Goal: Information Seeking & Learning: Learn about a topic

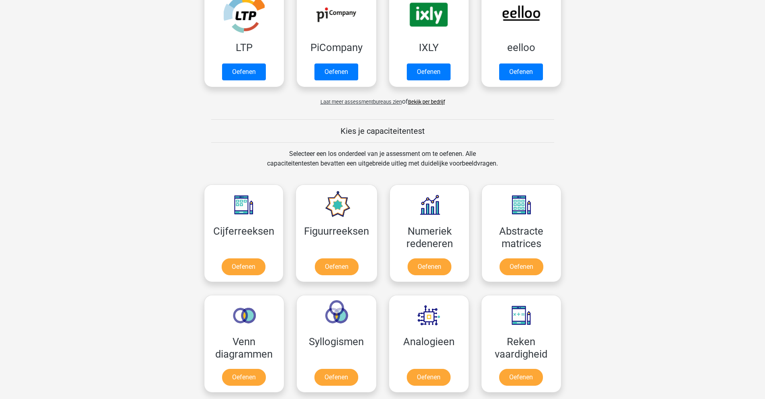
scroll to position [201, 0]
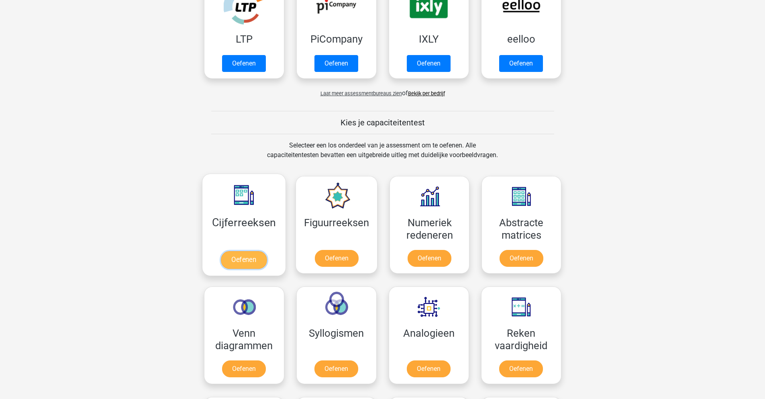
click at [247, 259] on link "Oefenen" at bounding box center [244, 260] width 46 height 18
click at [516, 369] on link "Oefenen" at bounding box center [521, 370] width 46 height 18
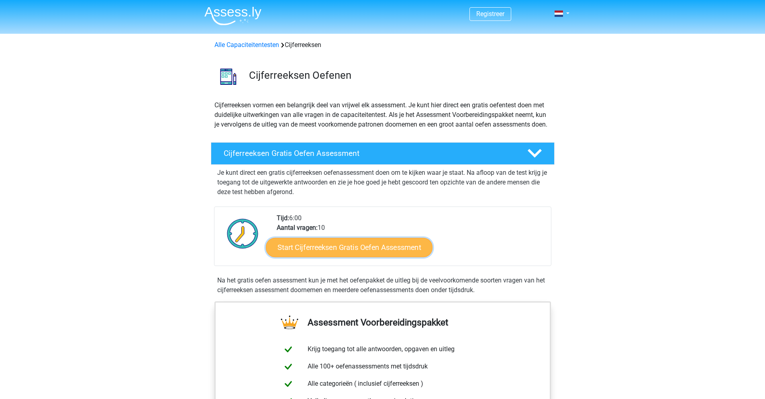
click at [360, 257] on link "Start Cijferreeksen Gratis Oefen Assessment" at bounding box center [349, 246] width 167 height 19
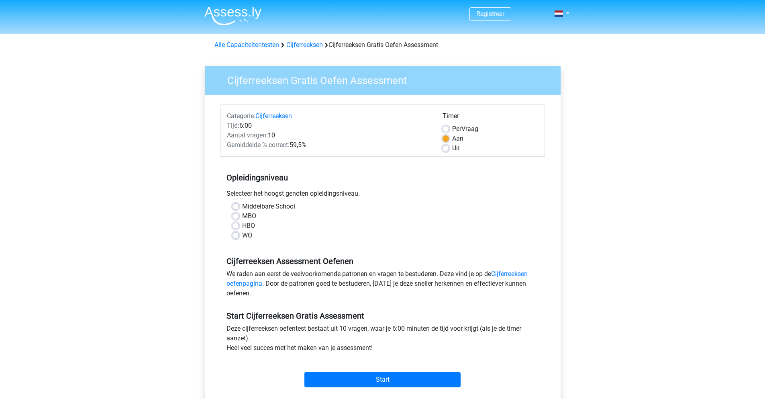
click at [242, 216] on label "MBO" at bounding box center [249, 216] width 14 height 10
click at [236, 216] on input "MBO" at bounding box center [235, 215] width 6 height 8
radio input "true"
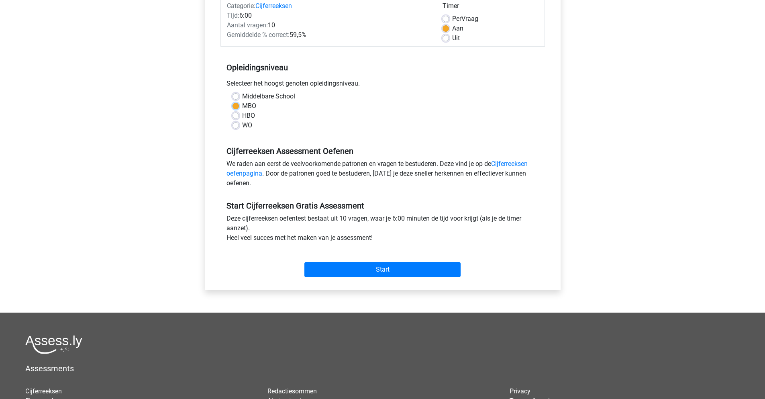
scroll to position [120, 0]
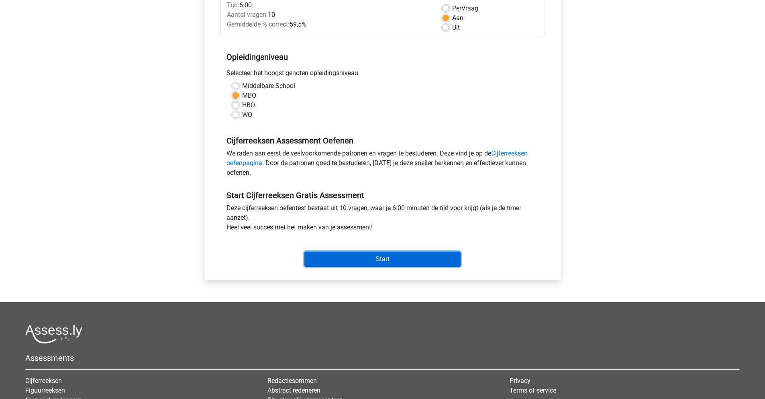
click at [381, 260] on input "Start" at bounding box center [382, 258] width 156 height 15
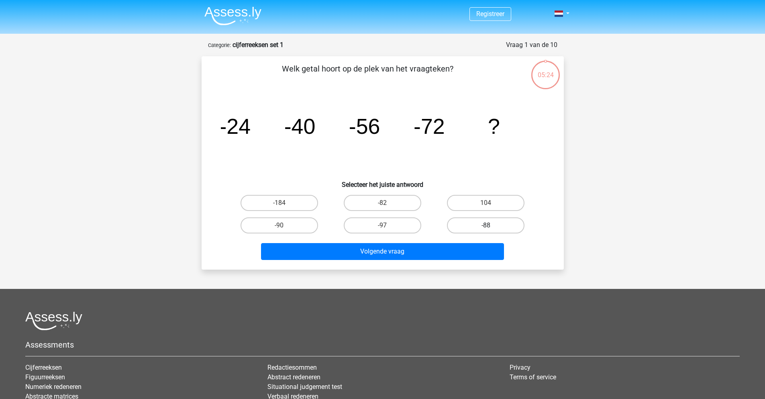
click at [501, 224] on label "-88" at bounding box center [485, 225] width 77 height 16
click at [491, 225] on input "-88" at bounding box center [488, 227] width 5 height 5
radio input "true"
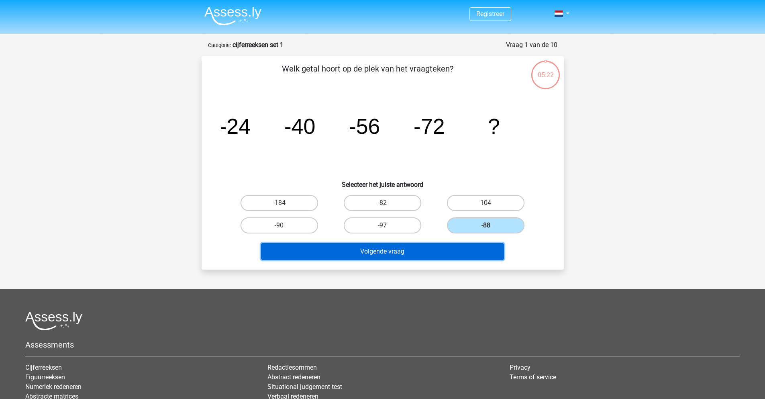
click at [453, 256] on button "Volgende vraag" at bounding box center [382, 251] width 243 height 17
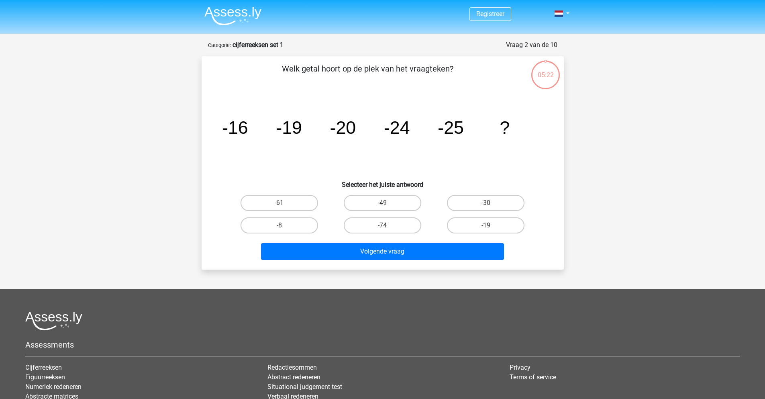
scroll to position [40, 0]
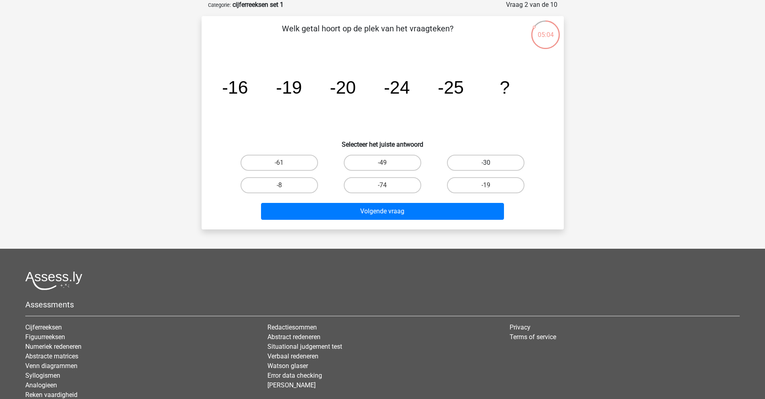
click at [481, 158] on label "-30" at bounding box center [485, 163] width 77 height 16
click at [486, 163] on input "-30" at bounding box center [488, 165] width 5 height 5
radio input "true"
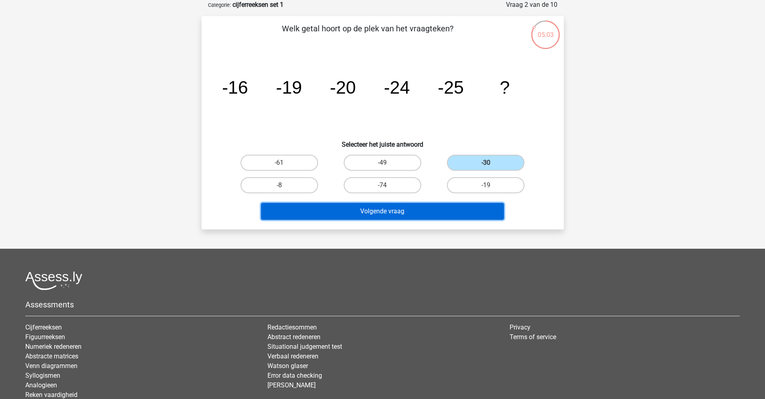
click at [458, 207] on button "Volgende vraag" at bounding box center [382, 211] width 243 height 17
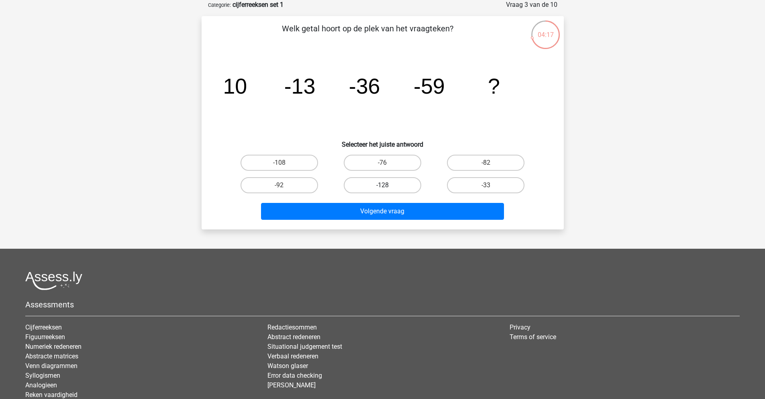
click at [400, 188] on label "-128" at bounding box center [382, 185] width 77 height 16
click at [387, 188] on input "-128" at bounding box center [384, 187] width 5 height 5
radio input "true"
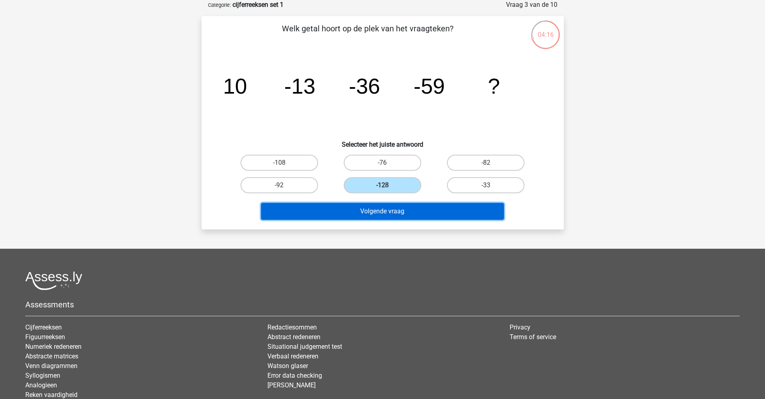
click at [376, 210] on button "Volgende vraag" at bounding box center [382, 211] width 243 height 17
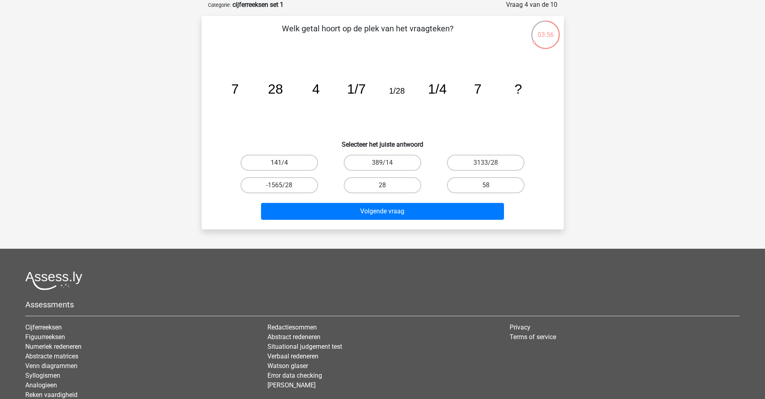
click at [300, 162] on label "141/4" at bounding box center [278, 163] width 77 height 16
click at [284, 163] on input "141/4" at bounding box center [281, 165] width 5 height 5
radio input "true"
click at [355, 198] on div "Volgende vraag" at bounding box center [382, 209] width 336 height 26
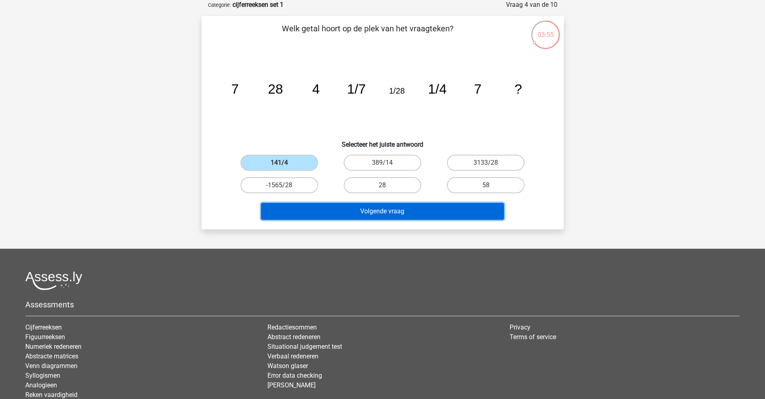
click at [356, 207] on button "Volgende vraag" at bounding box center [382, 211] width 243 height 17
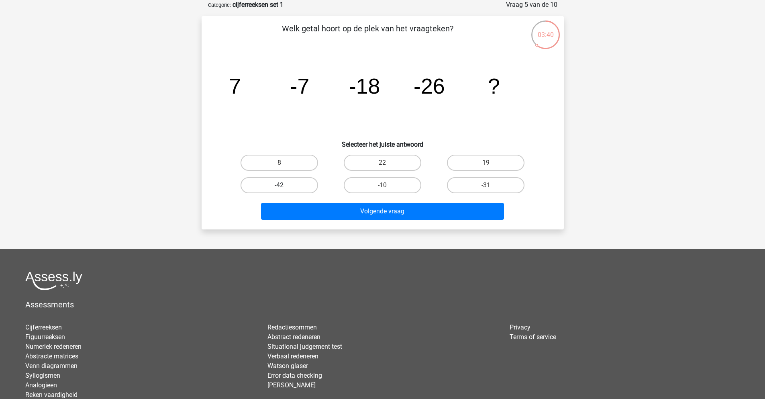
click at [307, 190] on label "-42" at bounding box center [278, 185] width 77 height 16
click at [284, 190] on input "-42" at bounding box center [281, 187] width 5 height 5
radio input "true"
click at [329, 197] on div "Volgende vraag" at bounding box center [382, 209] width 336 height 26
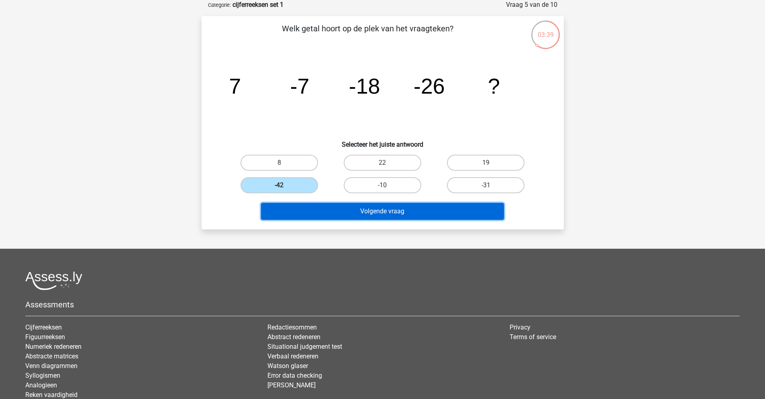
click at [335, 208] on button "Volgende vraag" at bounding box center [382, 211] width 243 height 17
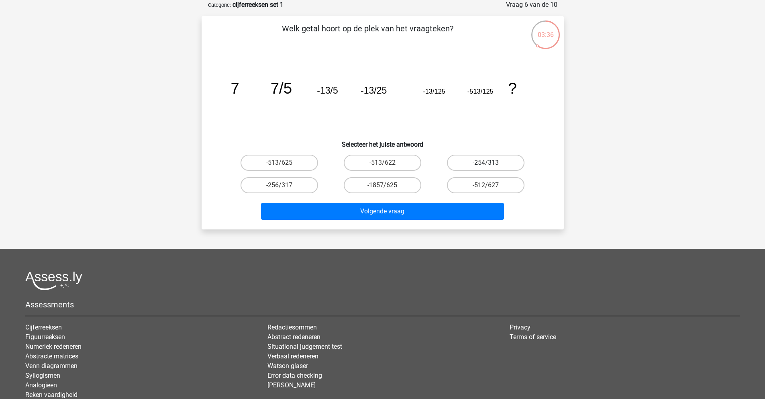
click at [497, 161] on label "-254/313" at bounding box center [485, 163] width 77 height 16
click at [491, 163] on input "-254/313" at bounding box center [488, 165] width 5 height 5
radio input "true"
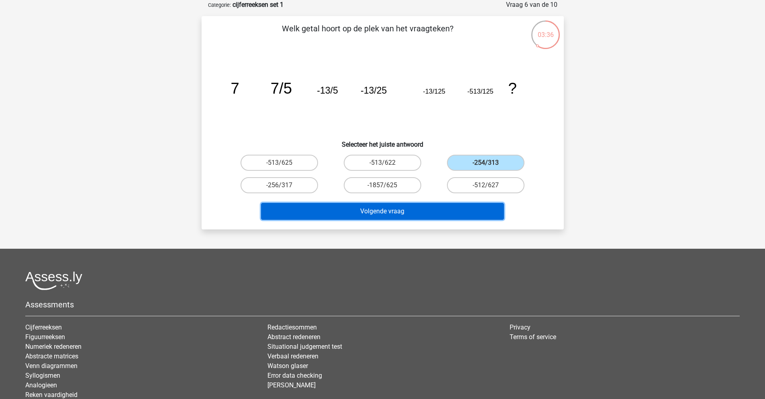
click at [456, 212] on button "Volgende vraag" at bounding box center [382, 211] width 243 height 17
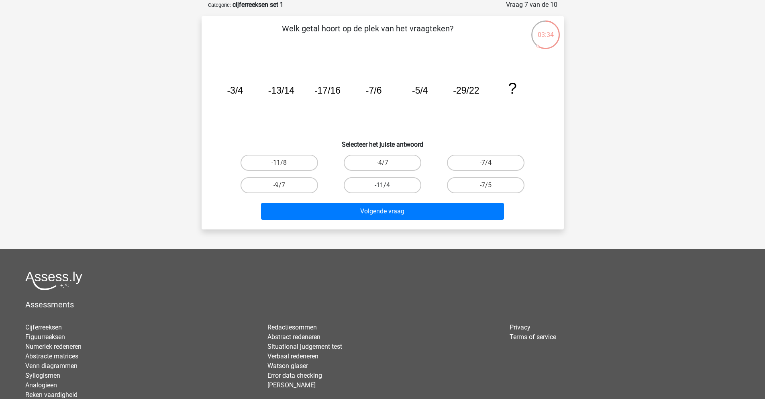
click at [396, 183] on label "-11/4" at bounding box center [382, 185] width 77 height 16
click at [387, 185] on input "-11/4" at bounding box center [384, 187] width 5 height 5
radio input "true"
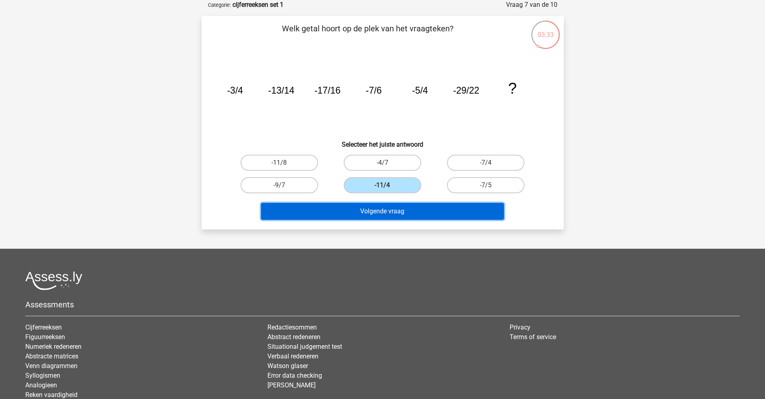
click at [385, 212] on button "Volgende vraag" at bounding box center [382, 211] width 243 height 17
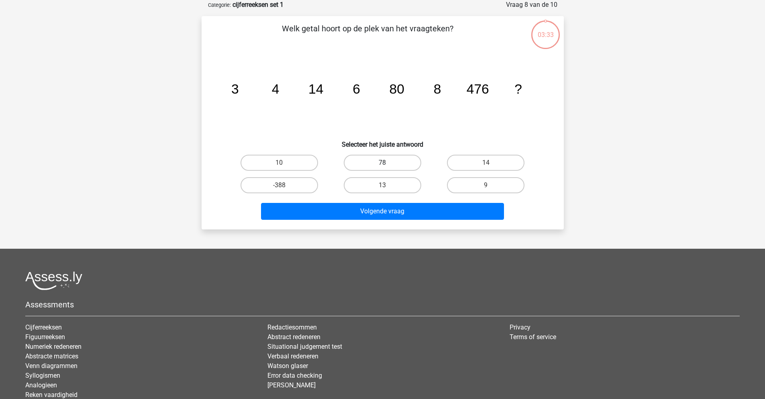
click at [377, 169] on label "78" at bounding box center [382, 163] width 77 height 16
click at [382, 168] on input "78" at bounding box center [384, 165] width 5 height 5
radio input "true"
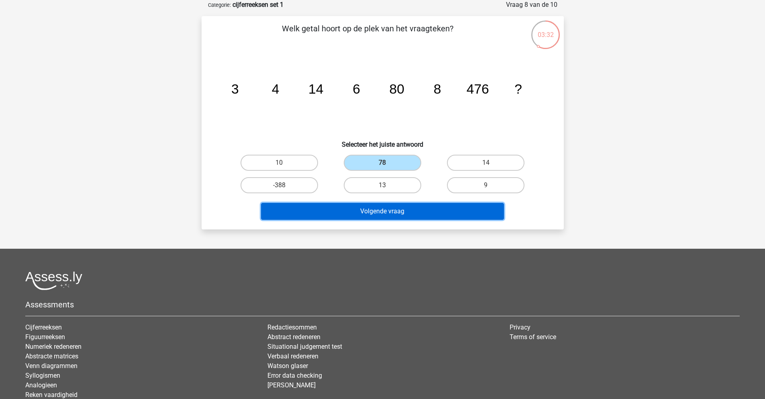
click at [372, 208] on button "Volgende vraag" at bounding box center [382, 211] width 243 height 17
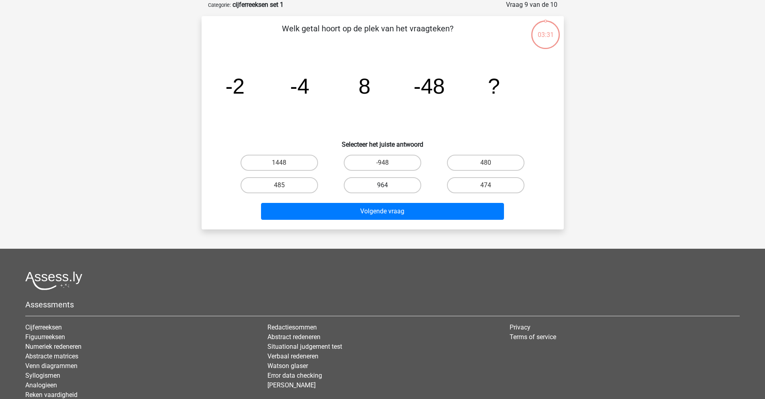
click at [376, 185] on label "964" at bounding box center [382, 185] width 77 height 16
click at [382, 185] on input "964" at bounding box center [384, 187] width 5 height 5
radio input "true"
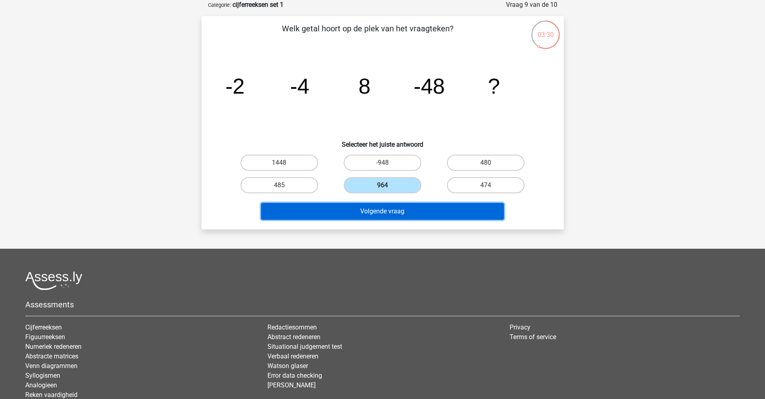
click at [374, 213] on button "Volgende vraag" at bounding box center [382, 211] width 243 height 17
click at [374, 213] on button "Resultaten" at bounding box center [382, 211] width 243 height 17
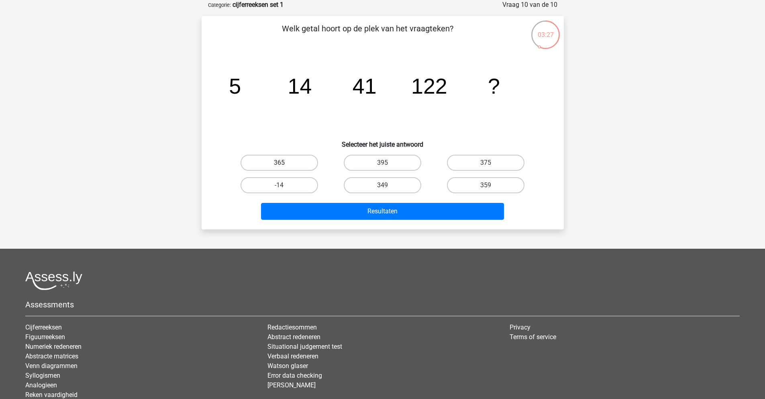
click at [305, 165] on label "365" at bounding box center [278, 163] width 77 height 16
click at [284, 165] on input "365" at bounding box center [281, 165] width 5 height 5
radio input "true"
click at [315, 202] on div "Resultaten" at bounding box center [382, 209] width 336 height 26
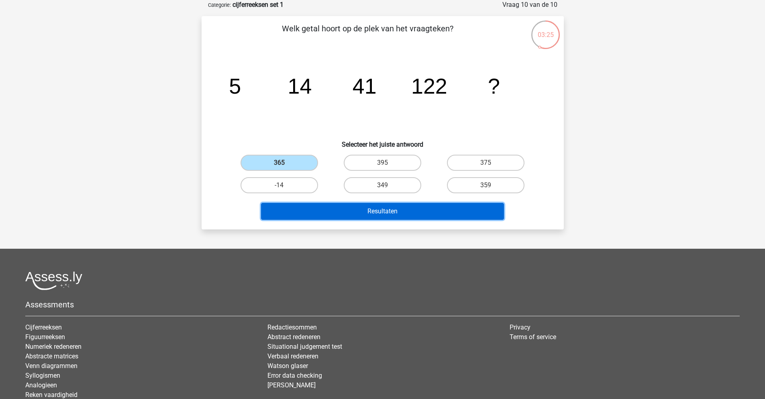
click at [328, 210] on button "Resultaten" at bounding box center [382, 211] width 243 height 17
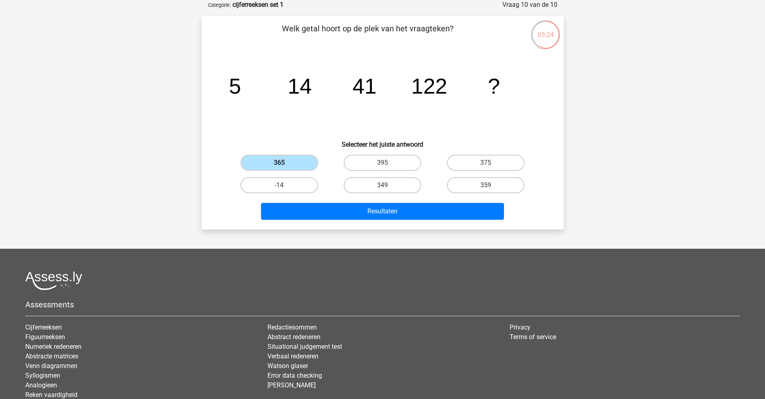
click at [306, 163] on label "365" at bounding box center [278, 163] width 77 height 16
click at [284, 163] on input "365" at bounding box center [281, 165] width 5 height 5
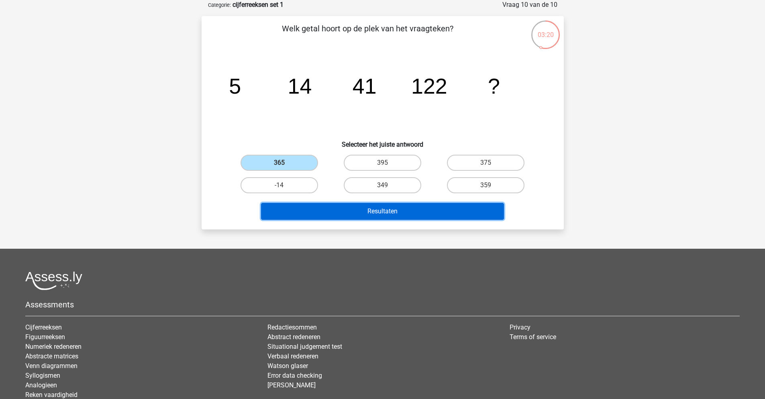
click at [425, 206] on button "Resultaten" at bounding box center [382, 211] width 243 height 17
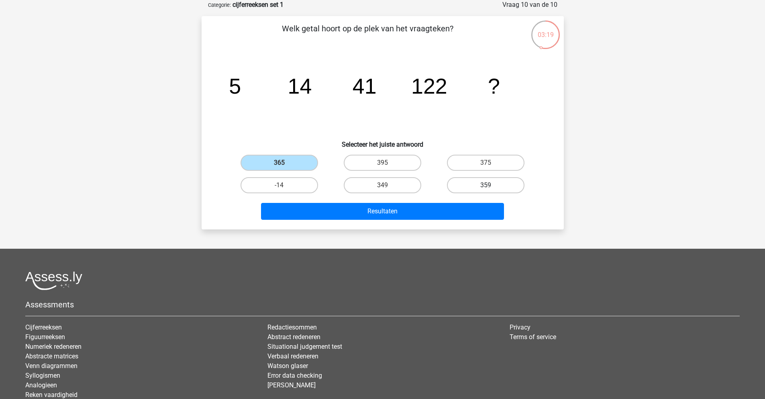
click at [461, 184] on label "359" at bounding box center [485, 185] width 77 height 16
click at [486, 185] on input "359" at bounding box center [488, 187] width 5 height 5
radio input "true"
click at [428, 201] on div "Resultaten" at bounding box center [382, 209] width 336 height 26
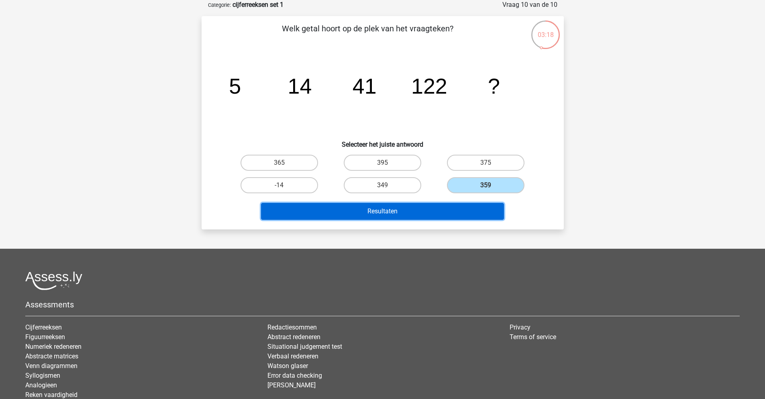
click at [421, 210] on button "Resultaten" at bounding box center [382, 211] width 243 height 17
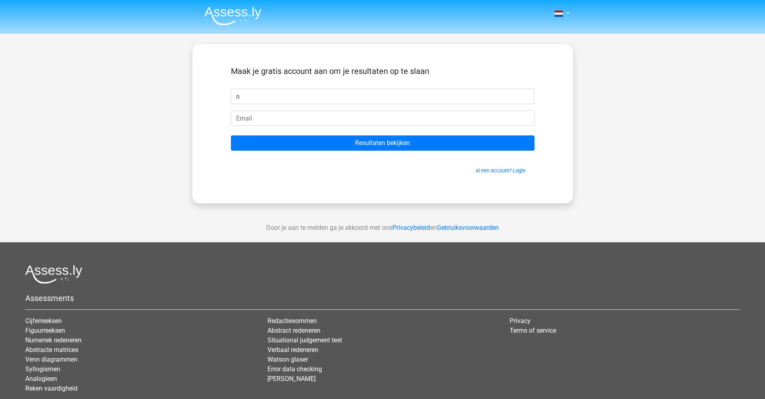
type input "Natascha"
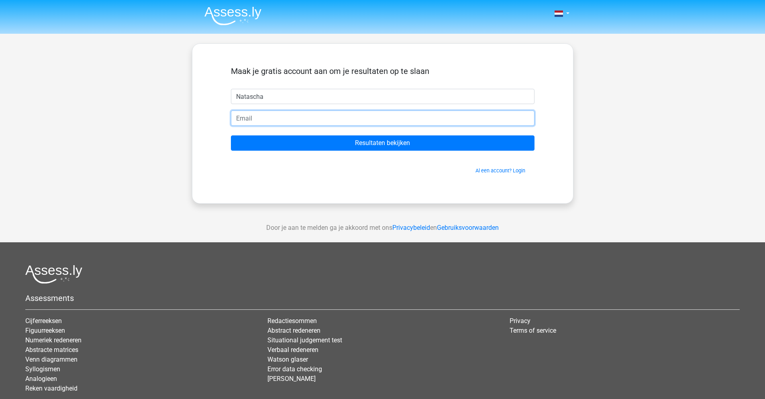
click at [282, 122] on input "email" at bounding box center [382, 117] width 303 height 15
type input "[EMAIL_ADDRESS][DOMAIN_NAME]"
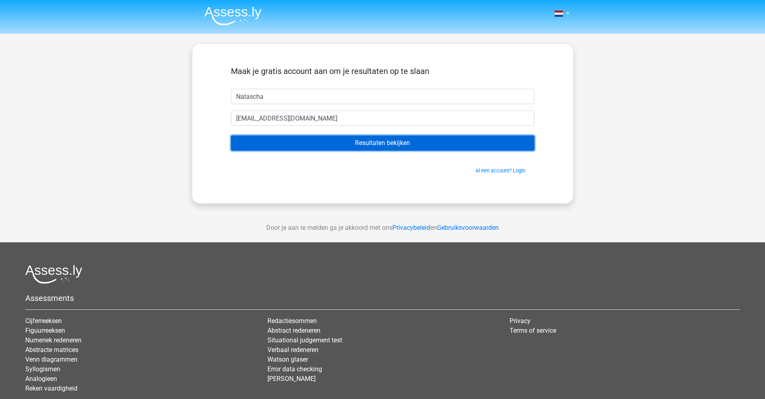
click at [283, 142] on input "Resultaten bekijken" at bounding box center [382, 142] width 303 height 15
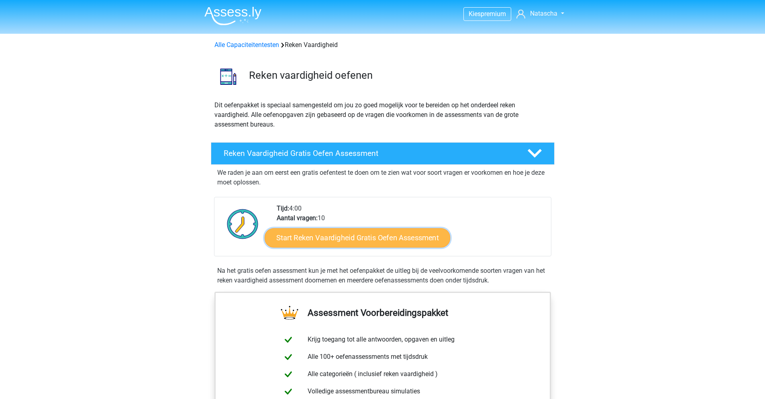
click at [372, 239] on link "Start Reken Vaardigheid Gratis Oefen Assessment" at bounding box center [357, 237] width 185 height 19
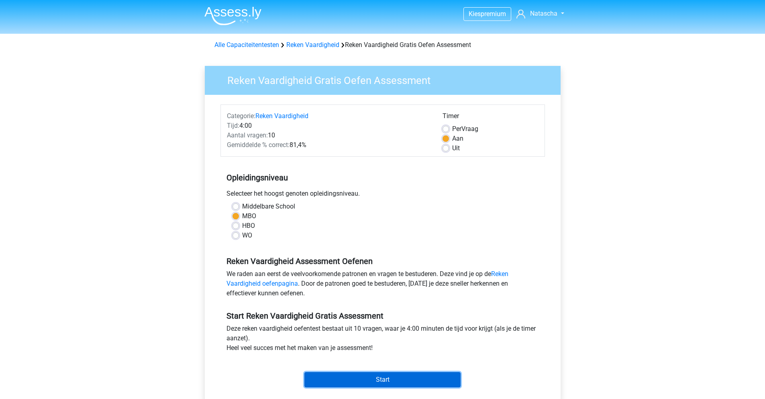
click at [393, 374] on input "Start" at bounding box center [382, 379] width 156 height 15
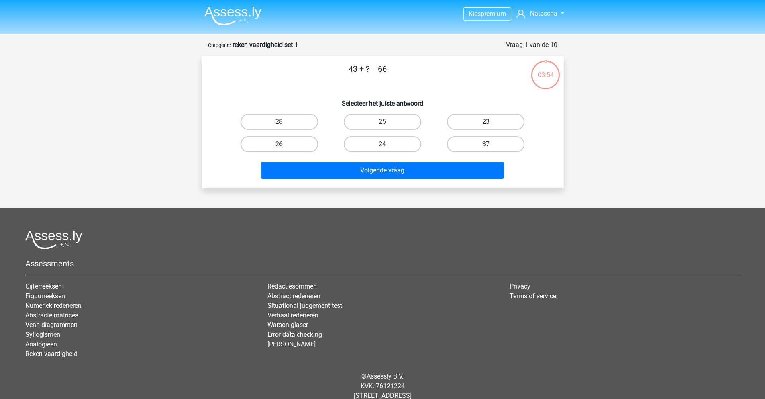
click at [460, 115] on label "23" at bounding box center [485, 122] width 77 height 16
click at [486, 122] on input "23" at bounding box center [488, 124] width 5 height 5
radio input "true"
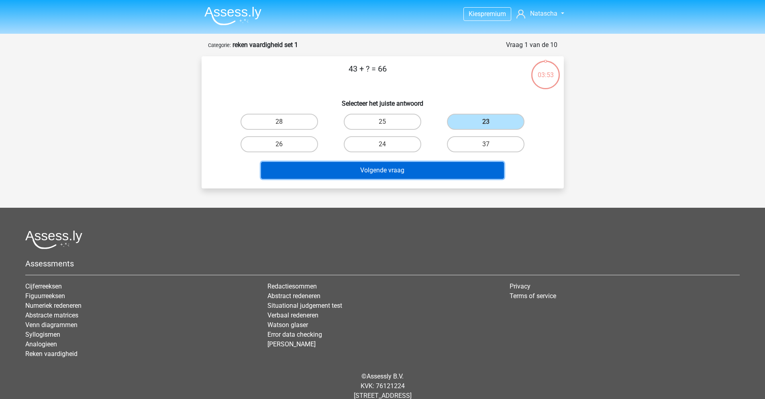
click at [429, 165] on button "Volgende vraag" at bounding box center [382, 170] width 243 height 17
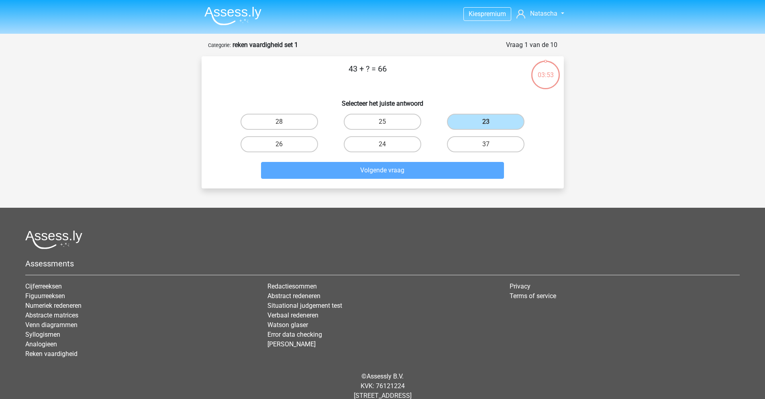
scroll to position [21, 0]
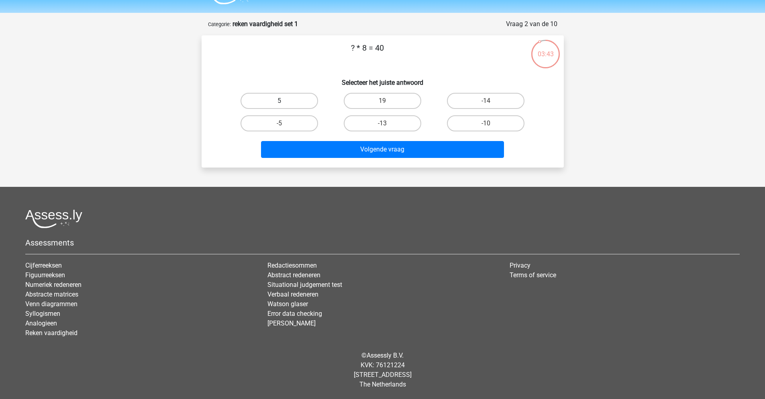
click at [277, 98] on label "5" at bounding box center [278, 101] width 77 height 16
click at [279, 101] on input "5" at bounding box center [281, 103] width 5 height 5
radio input "true"
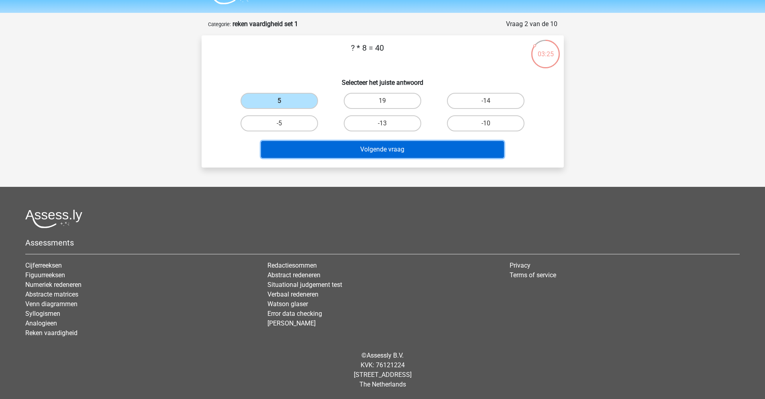
click at [409, 147] on button "Volgende vraag" at bounding box center [382, 149] width 243 height 17
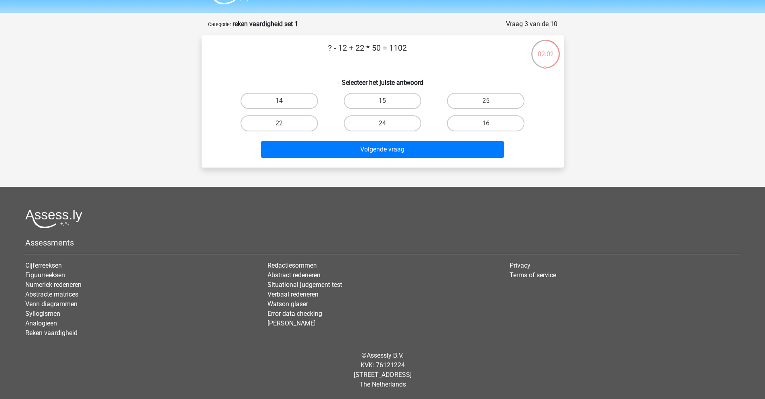
click at [390, 104] on label "15" at bounding box center [382, 101] width 77 height 16
click at [387, 104] on input "15" at bounding box center [384, 103] width 5 height 5
radio input "true"
drag, startPoint x: 379, startPoint y: 136, endPoint x: 376, endPoint y: 142, distance: 6.1
click at [378, 137] on div "Volgende vraag" at bounding box center [382, 147] width 336 height 26
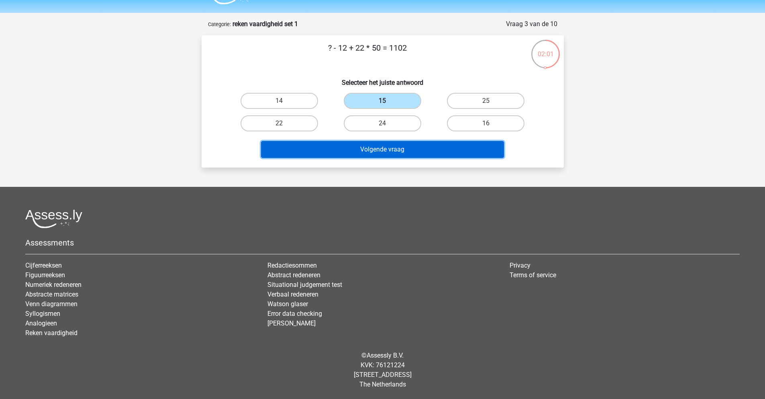
drag, startPoint x: 376, startPoint y: 142, endPoint x: 376, endPoint y: 146, distance: 4.0
click at [376, 145] on button "Volgende vraag" at bounding box center [382, 149] width 243 height 17
